Goal: Information Seeking & Learning: Learn about a topic

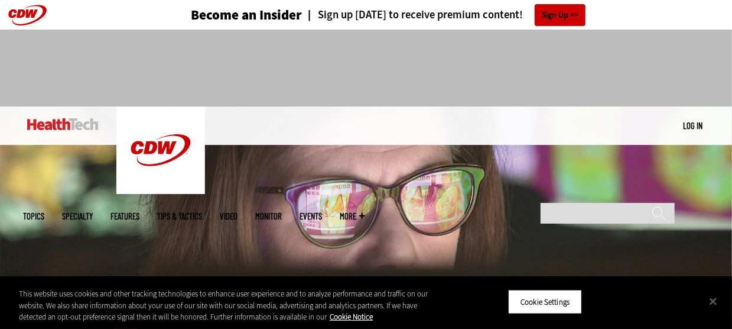
click at [67, 73] on div at bounding box center [367, 63] width 686 height 67
click at [553, 297] on button "Cookie Settings" at bounding box center [545, 301] width 74 height 25
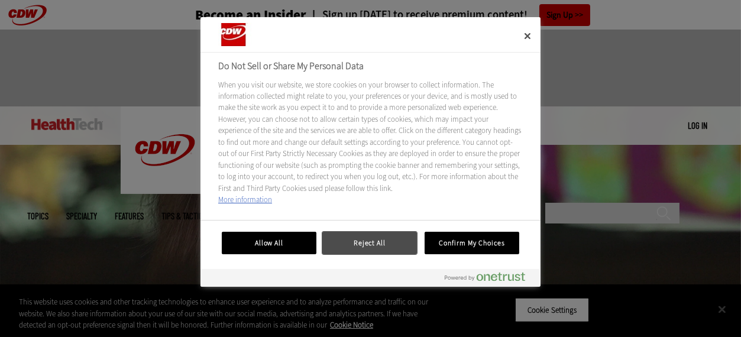
click at [395, 242] on button "Reject All" at bounding box center [369, 243] width 95 height 22
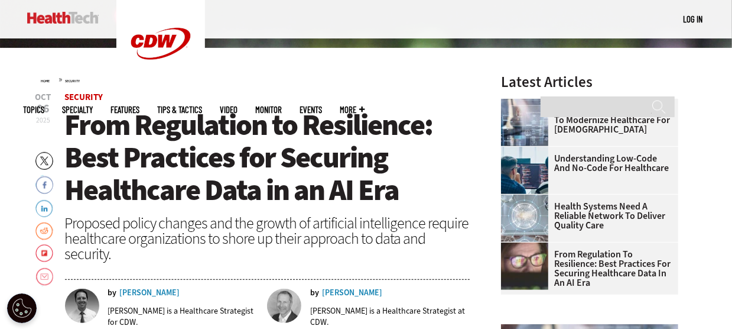
scroll to position [322, 0]
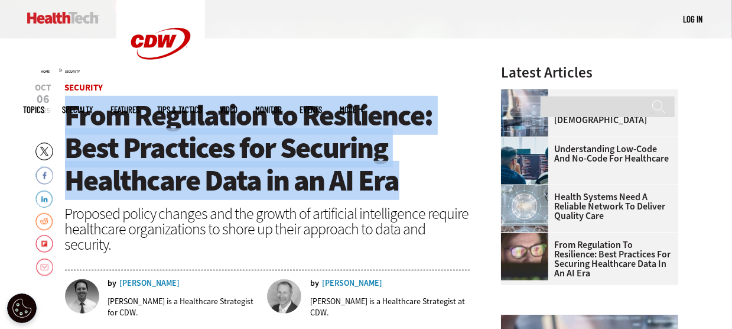
drag, startPoint x: 395, startPoint y: 181, endPoint x: 63, endPoint y: 129, distance: 336.8
copy span "From Regulation to Resilience: Best Practices for Securing Healthcare Data in a…"
click at [290, 210] on div "Proposed policy changes and the growth of artificial intelligence require healt…" at bounding box center [268, 229] width 406 height 46
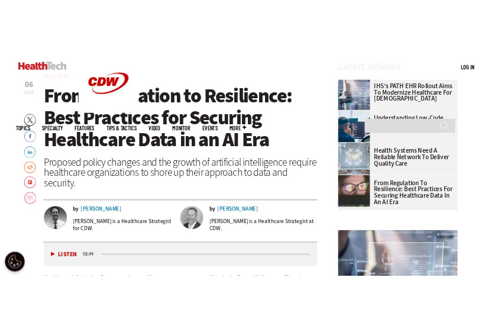
scroll to position [376, 0]
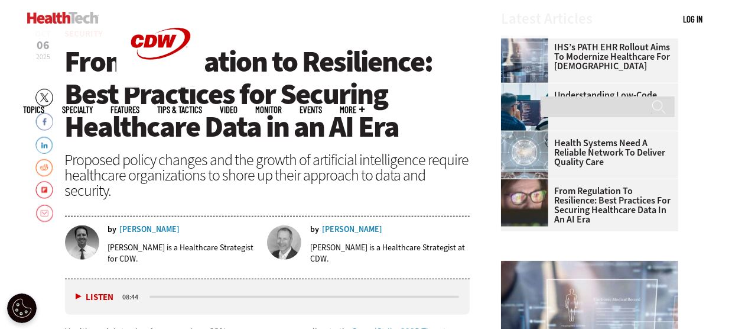
click at [628, 106] on link "Understanding Low-Code and No-Code for Healthcare" at bounding box center [586, 99] width 170 height 19
click at [267, 64] on span "From Regulation to Resilience: Best Practices for Securing Healthcare Data in a…" at bounding box center [249, 94] width 368 height 104
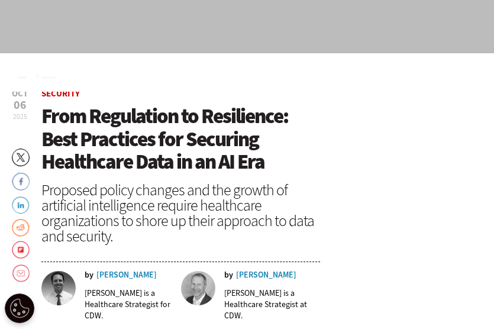
scroll to position [0, 0]
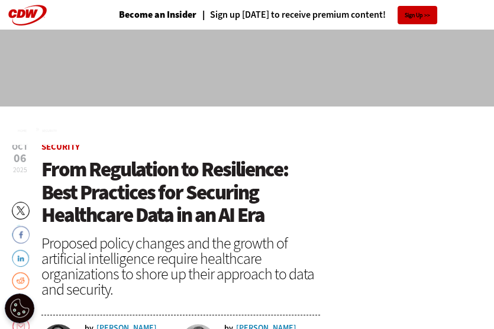
click at [88, 103] on div at bounding box center [247, 68] width 494 height 77
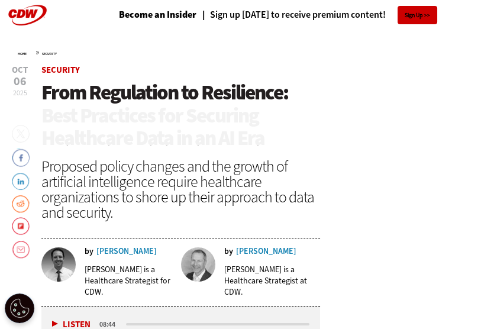
click at [316, 137] on div at bounding box center [247, 125] width 494 height 38
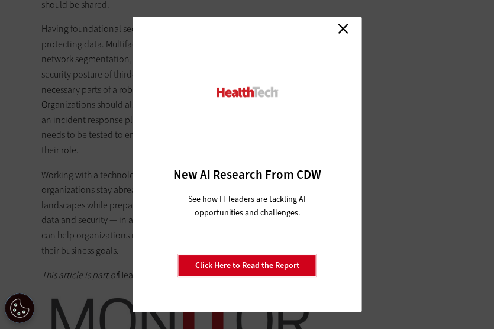
scroll to position [2311, 0]
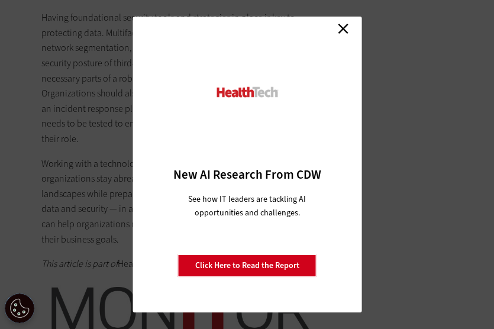
click at [338, 24] on link "Close" at bounding box center [343, 29] width 18 height 18
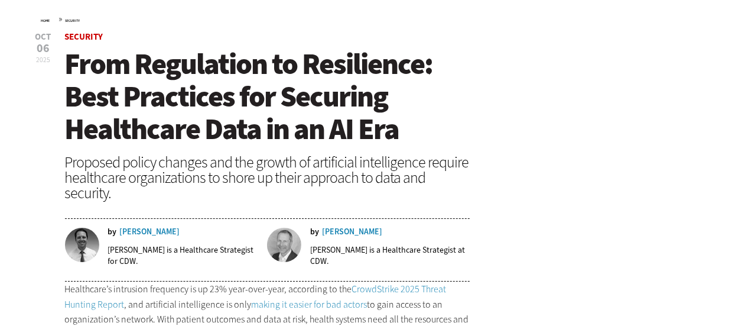
scroll to position [0, 0]
